Goal: Check status: Check status

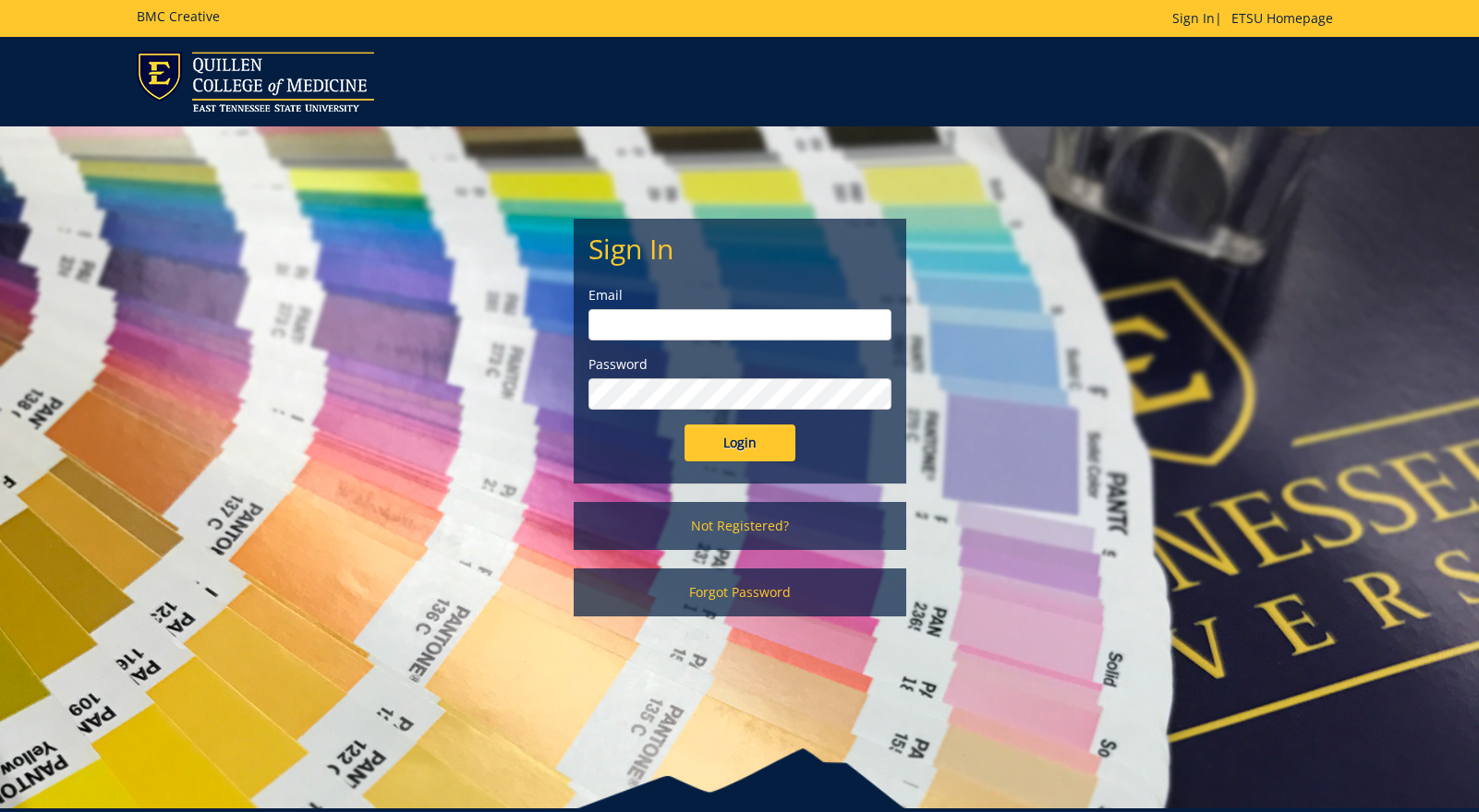
click at [808, 314] on input "email" at bounding box center [740, 325] width 303 height 31
type input "[EMAIL_ADDRESS][DOMAIN_NAME]"
click at [749, 437] on input "Login" at bounding box center [740, 443] width 111 height 37
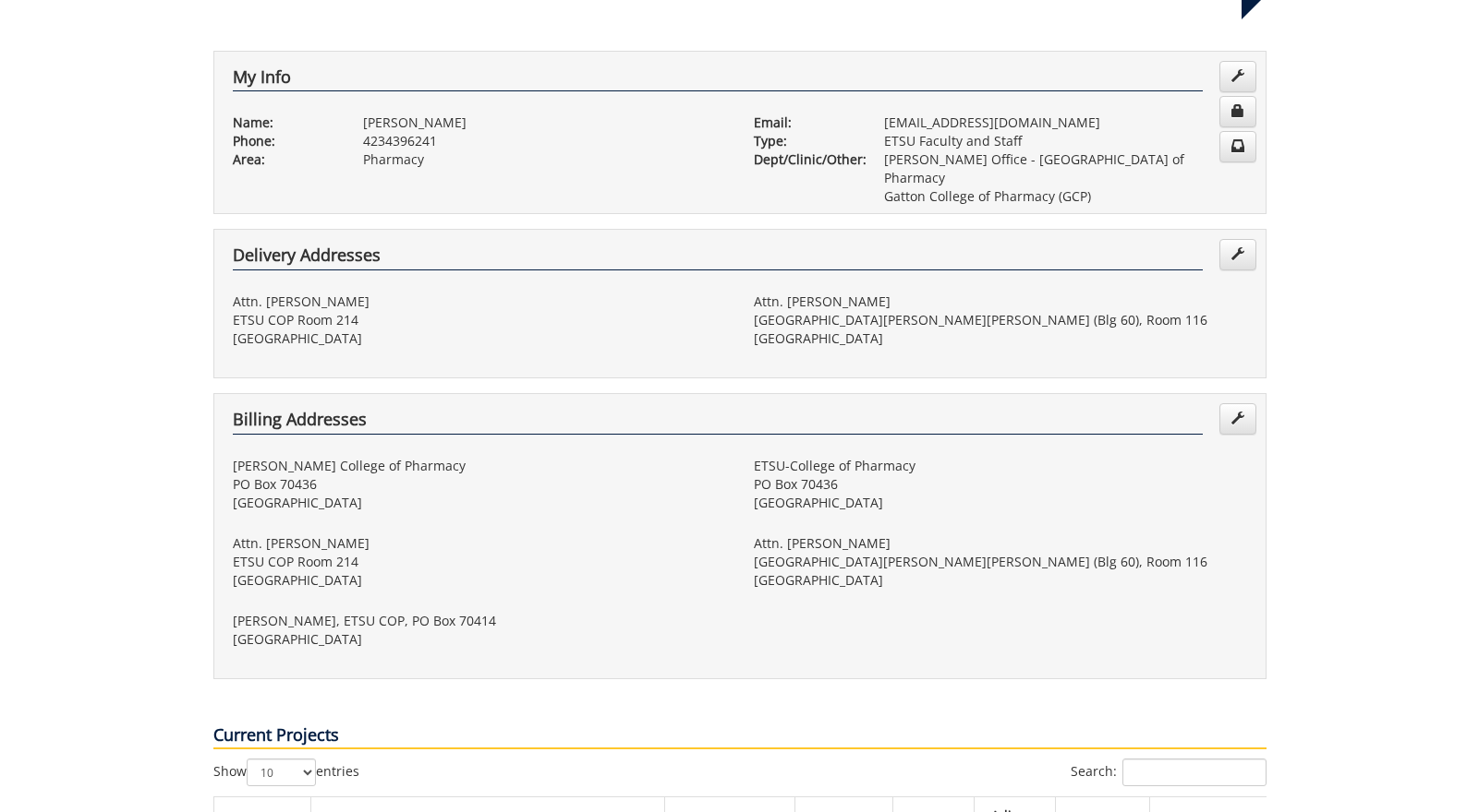
scroll to position [780, 0]
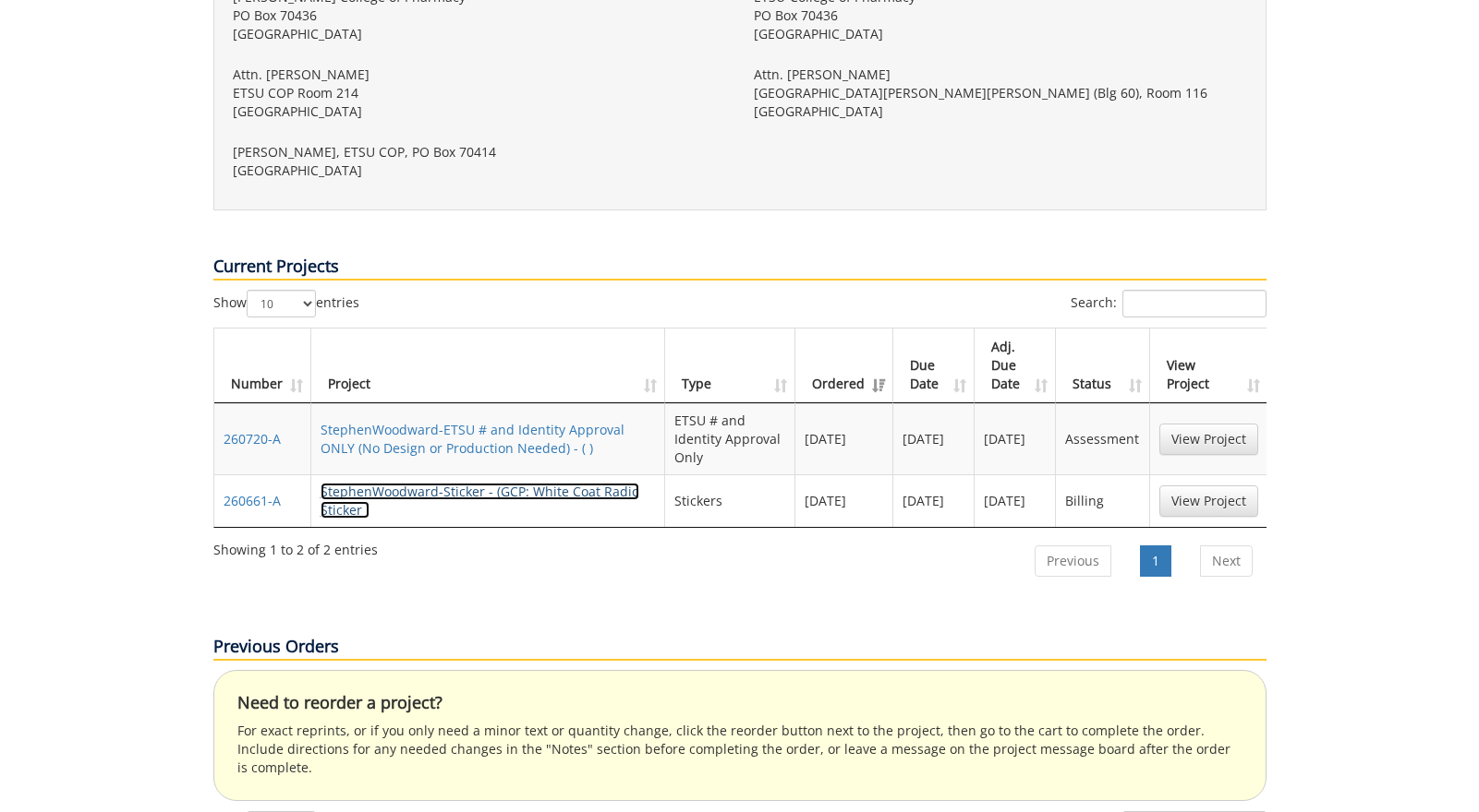
click at [610, 483] on link "StephenWoodward-Sticker - (GCP: White Coat Radio Sticker )" at bounding box center [479, 501] width 319 height 36
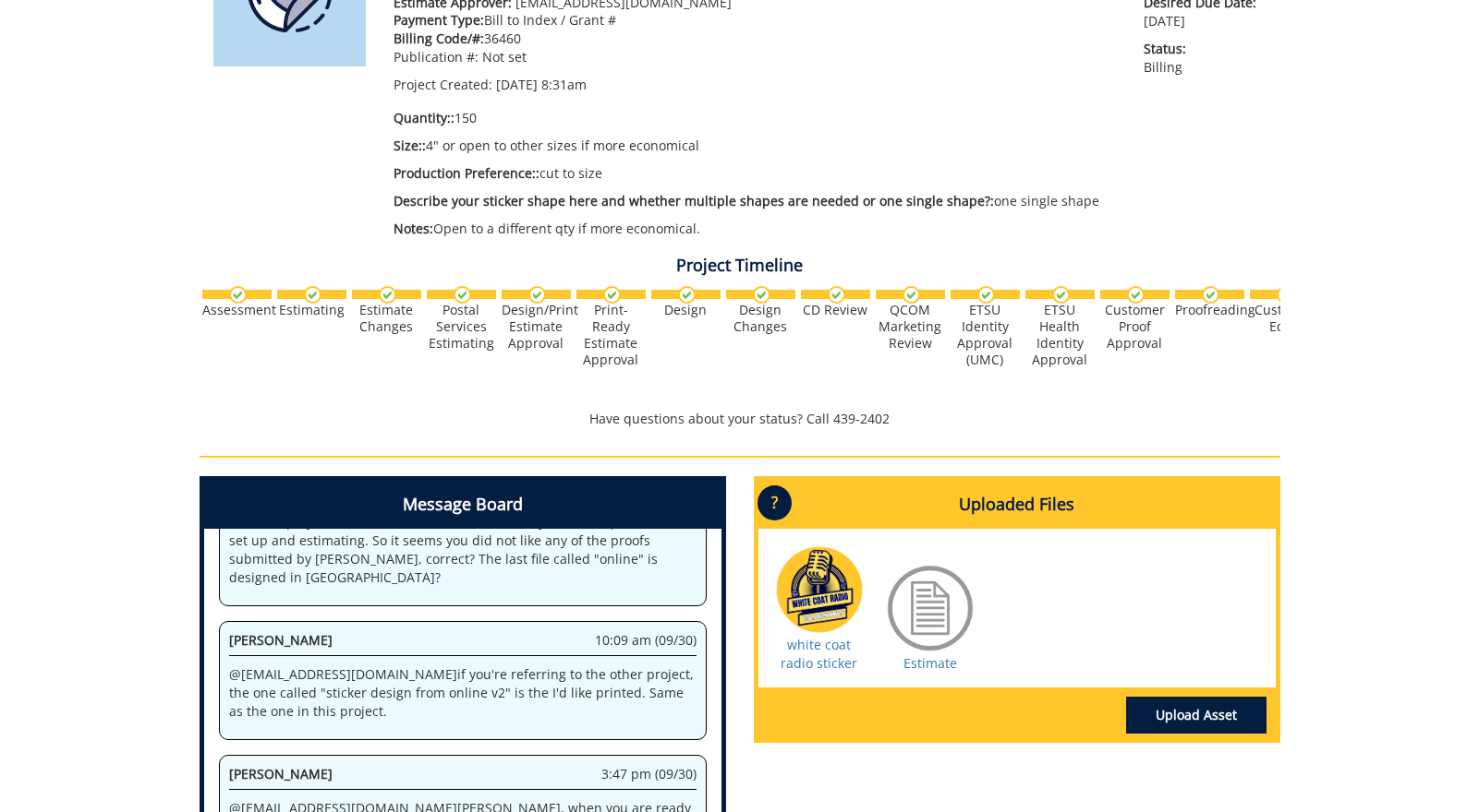
scroll to position [620, 0]
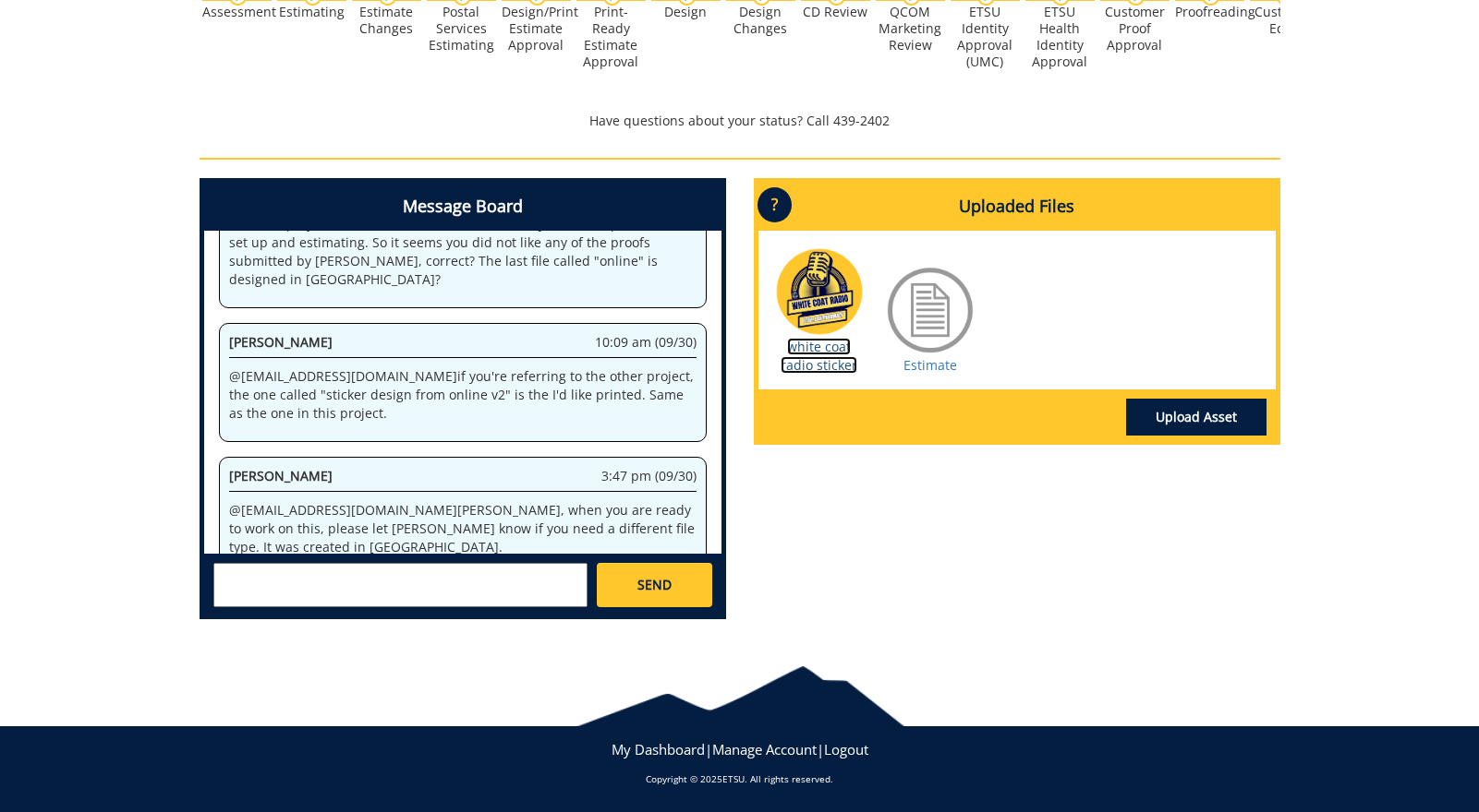
click at [831, 349] on link "white coat radio sticker" at bounding box center [818, 356] width 77 height 36
